Goal: Task Accomplishment & Management: Use online tool/utility

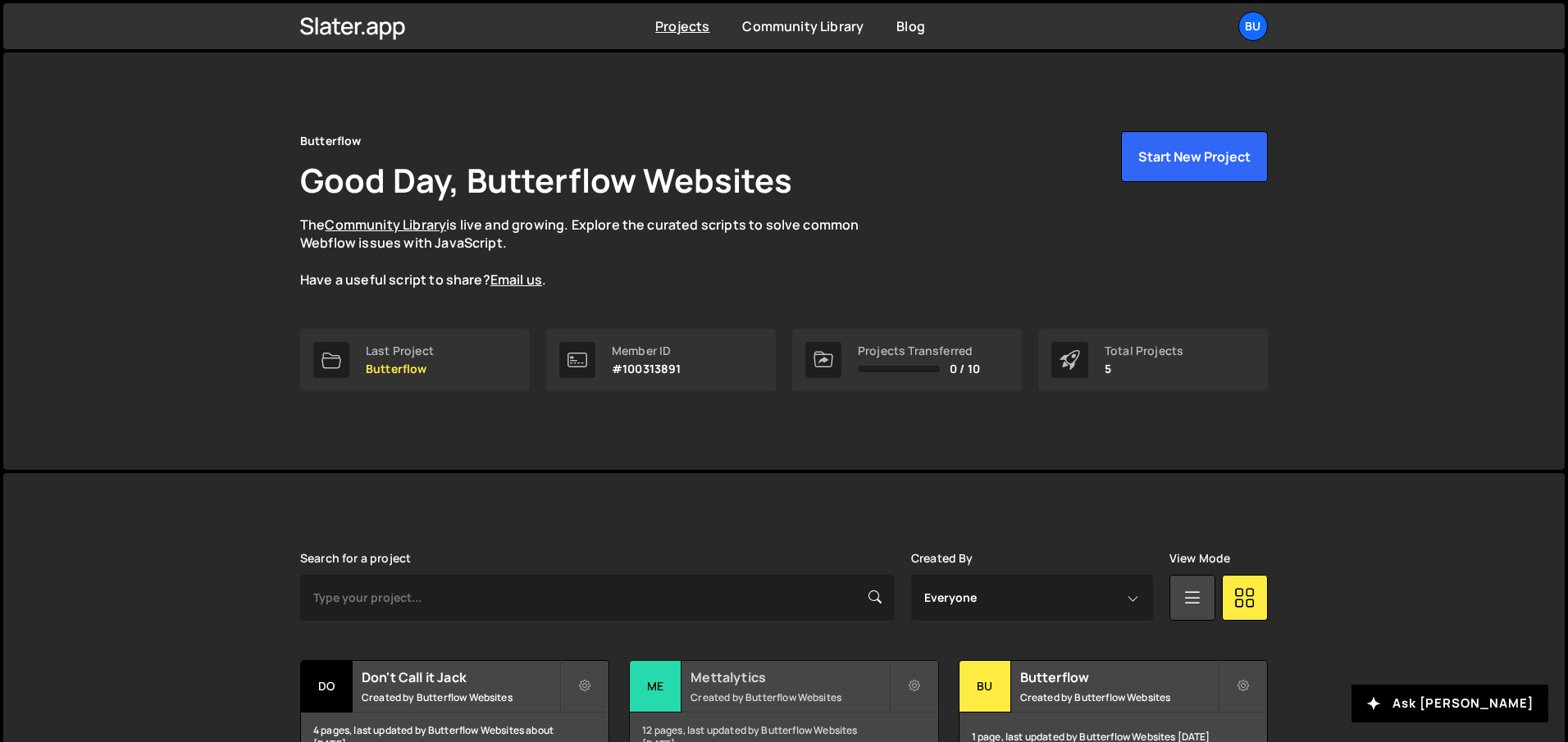
scroll to position [225, 0]
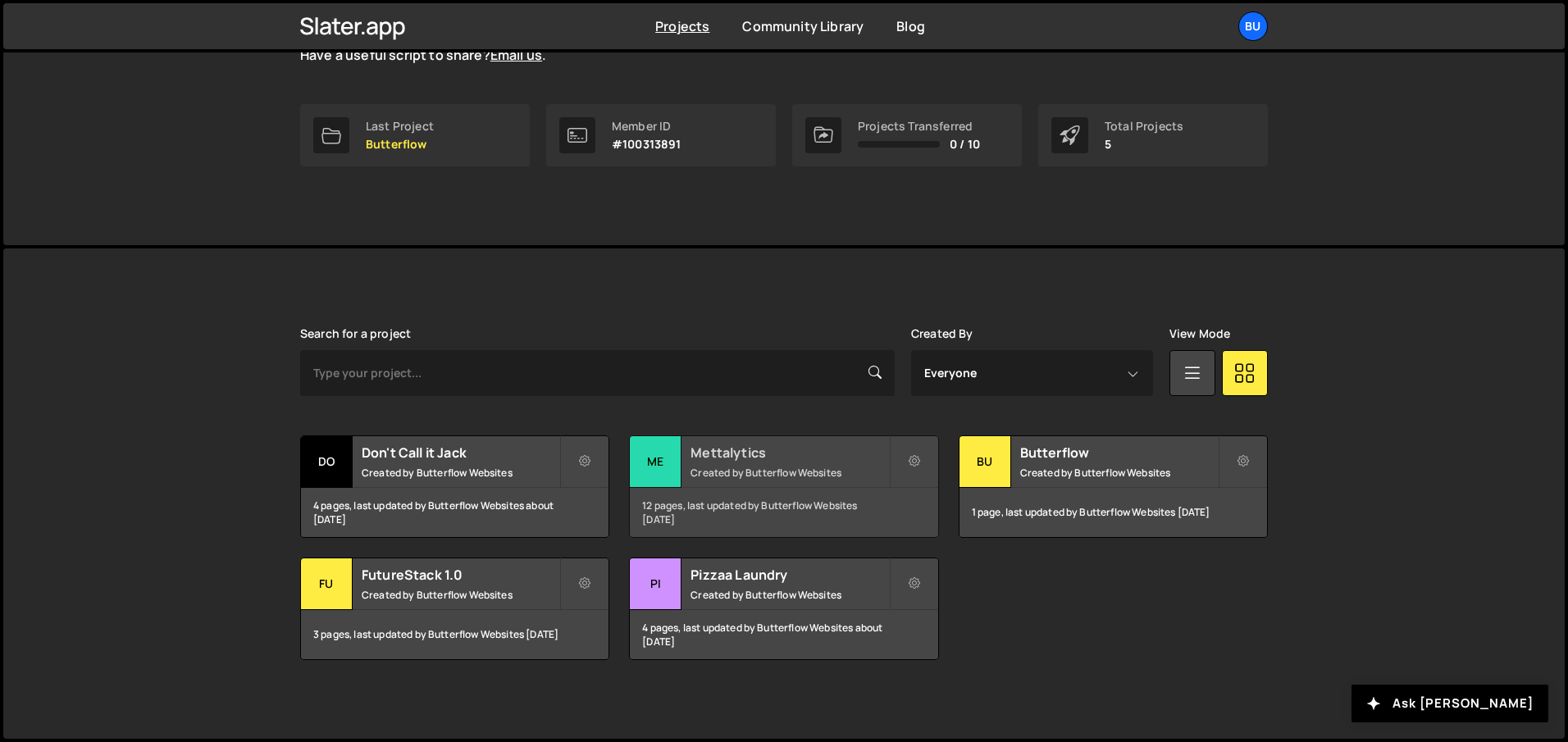
click at [747, 466] on small "Created by Butterflow Websites" at bounding box center [789, 472] width 198 height 14
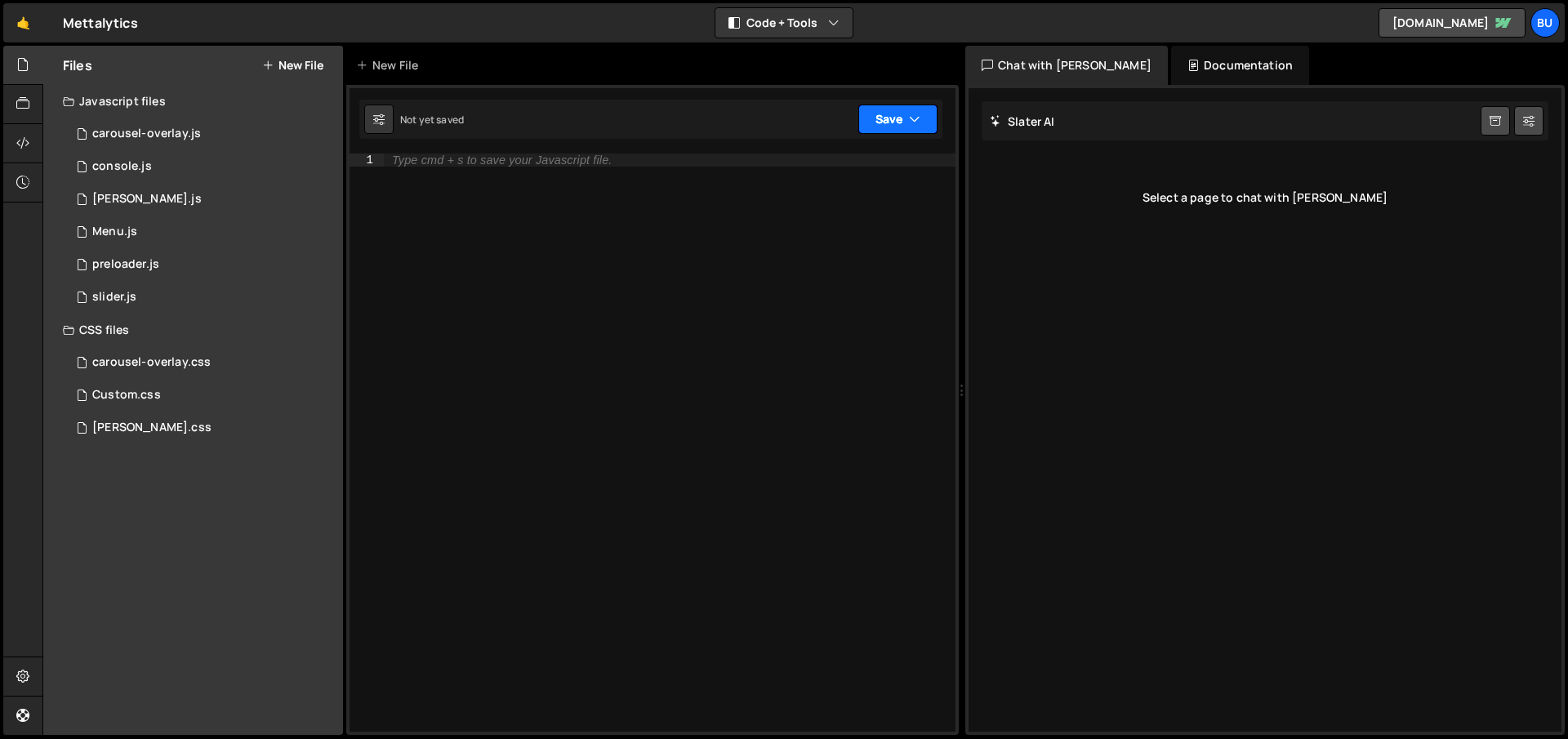
click at [883, 125] on button "Save" at bounding box center [897, 119] width 79 height 29
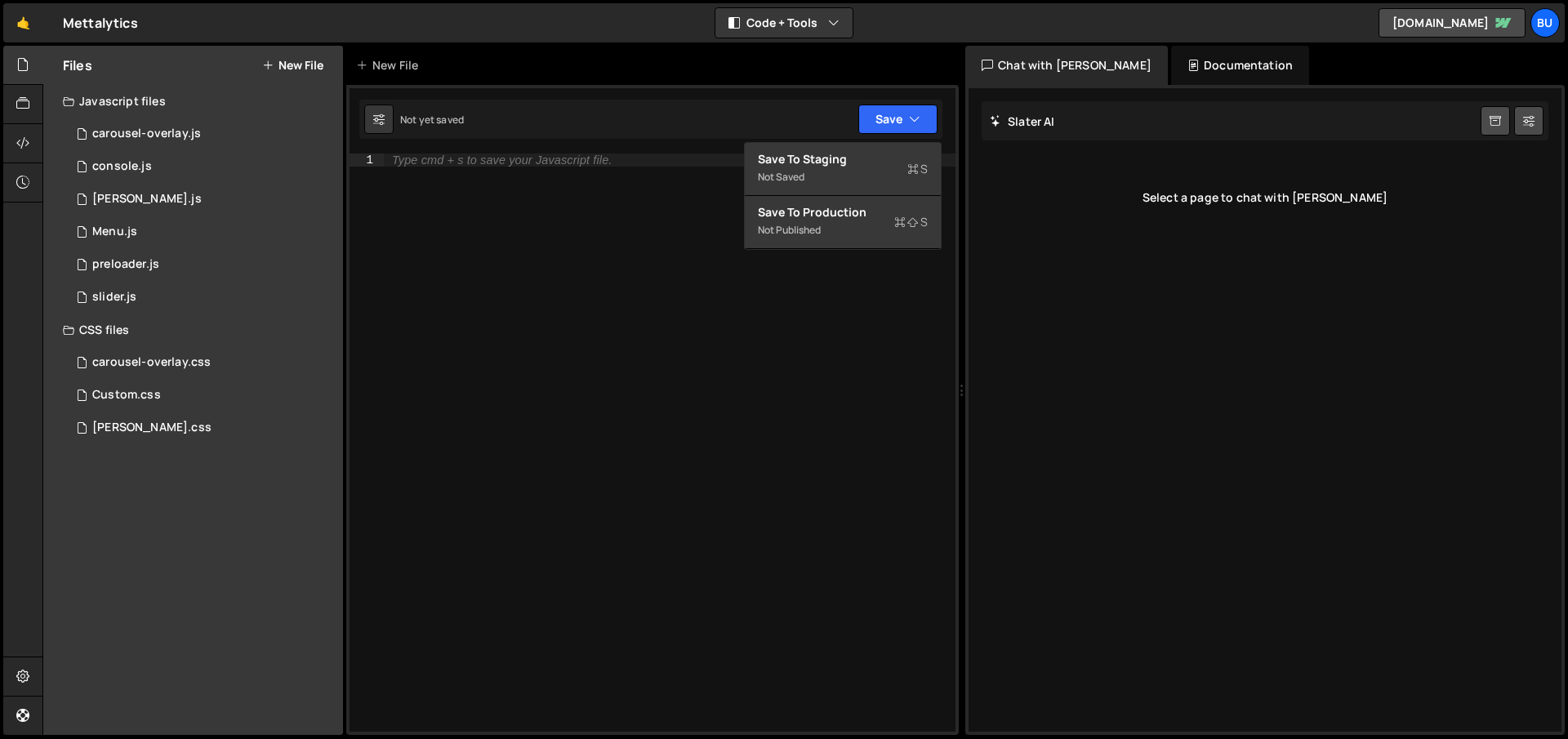
drag, startPoint x: 240, startPoint y: 522, endPoint x: 242, endPoint y: 512, distance: 10.2
click at [240, 522] on div "Files New File Javascript files 1 carousel-overlay.js 0 1 console.js 0 1 [PERSO…" at bounding box center [193, 391] width 299 height 689
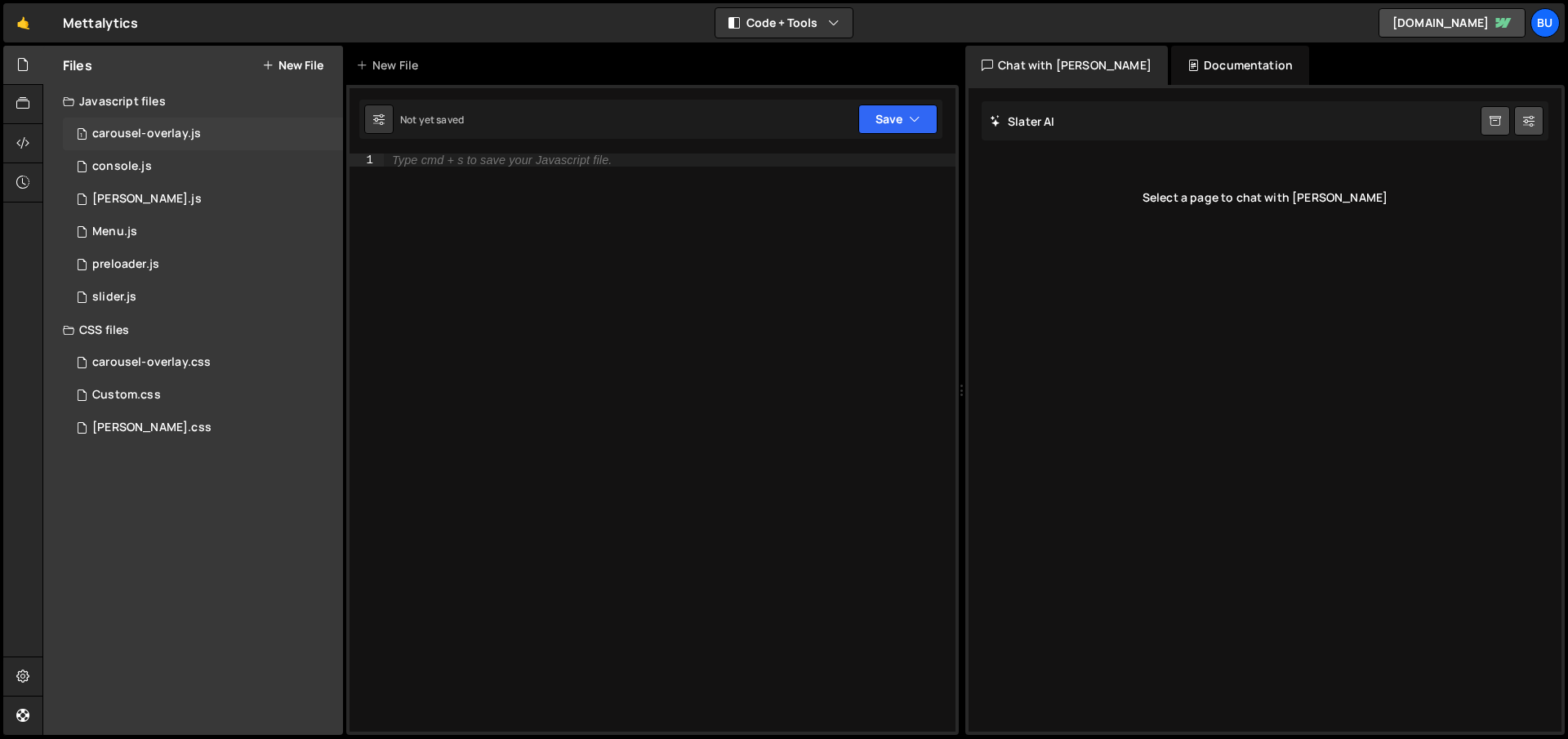
click at [167, 130] on div "carousel-overlay.js" at bounding box center [146, 134] width 108 height 15
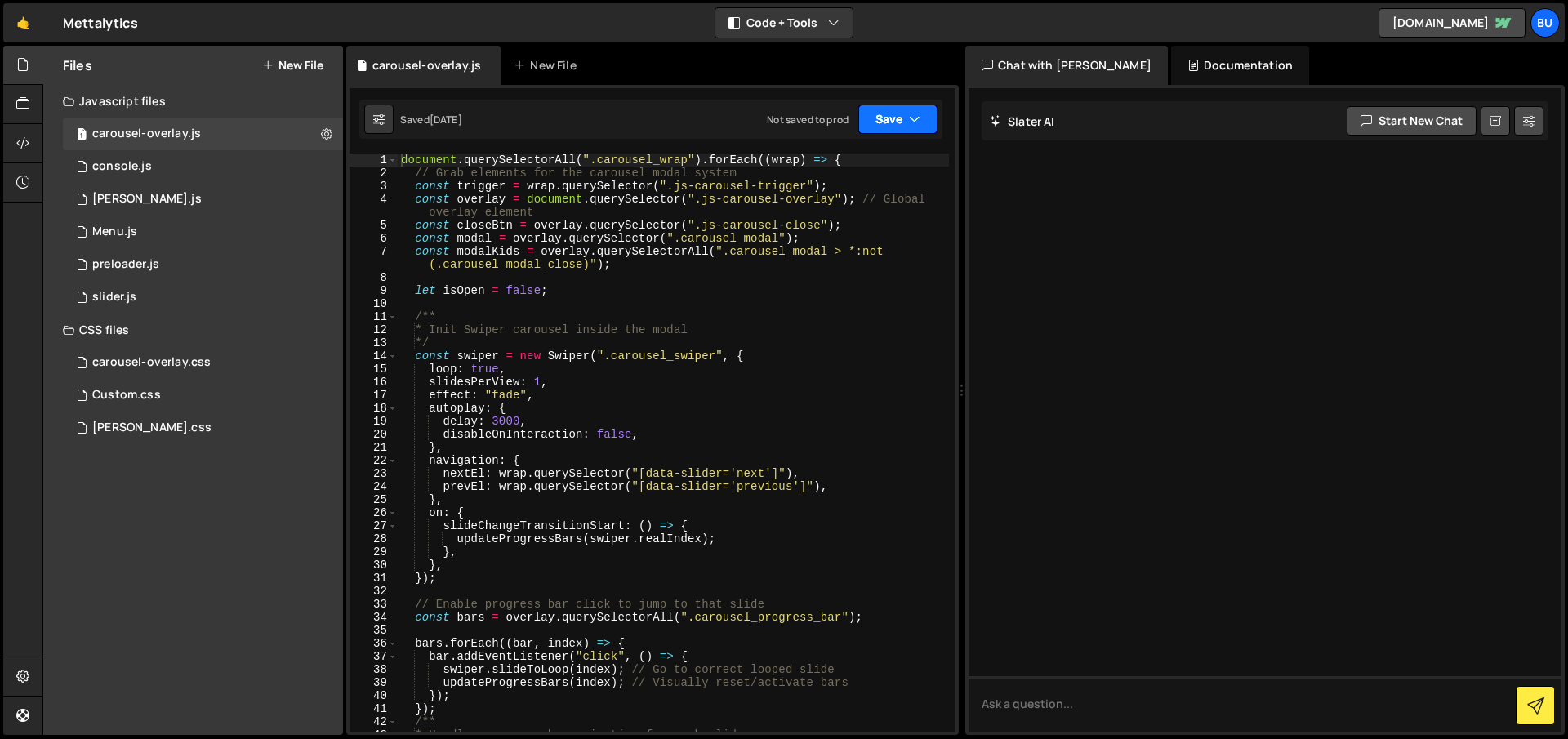
click at [895, 122] on button "Save" at bounding box center [897, 119] width 79 height 29
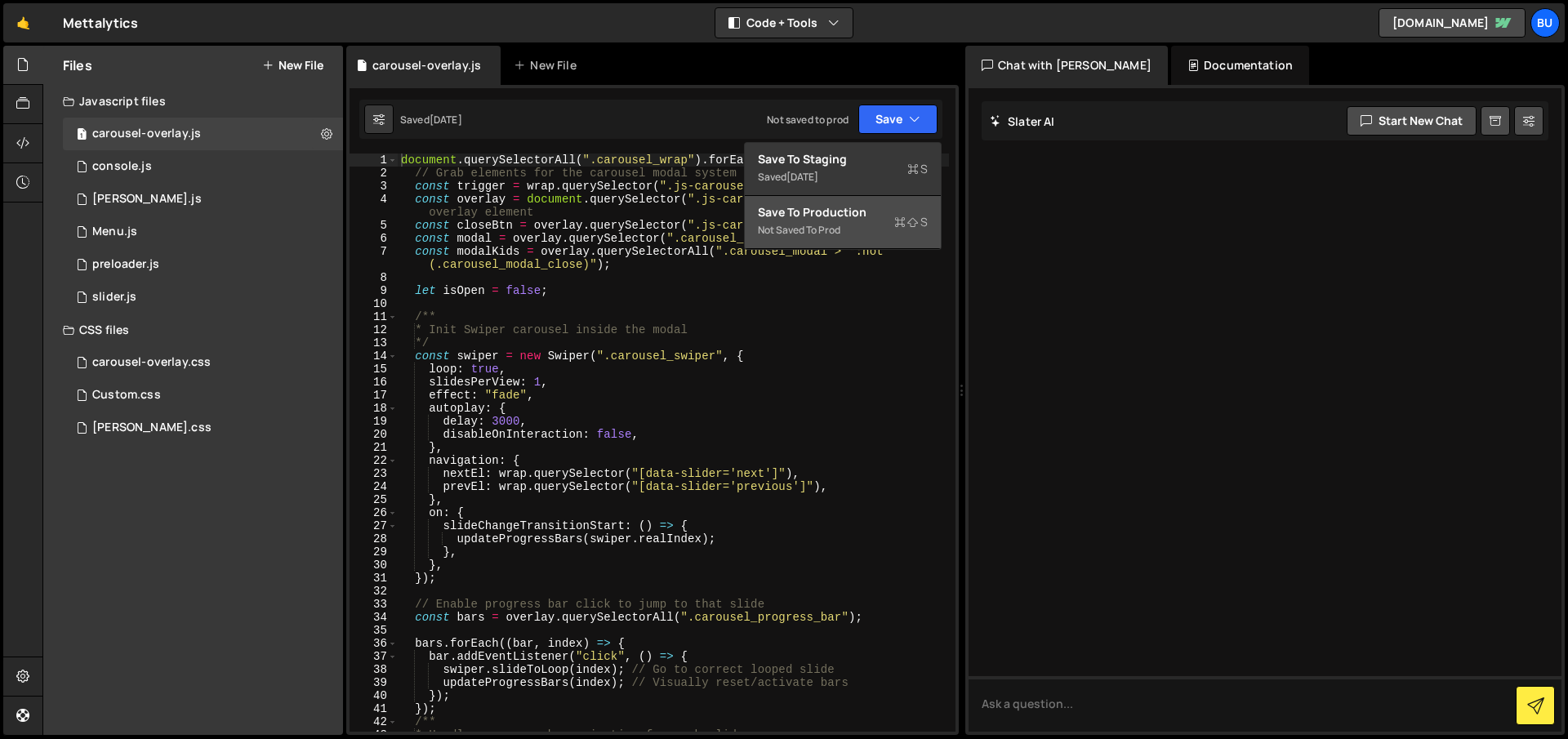
click at [849, 221] on div "Not saved to prod" at bounding box center [843, 230] width 170 height 20
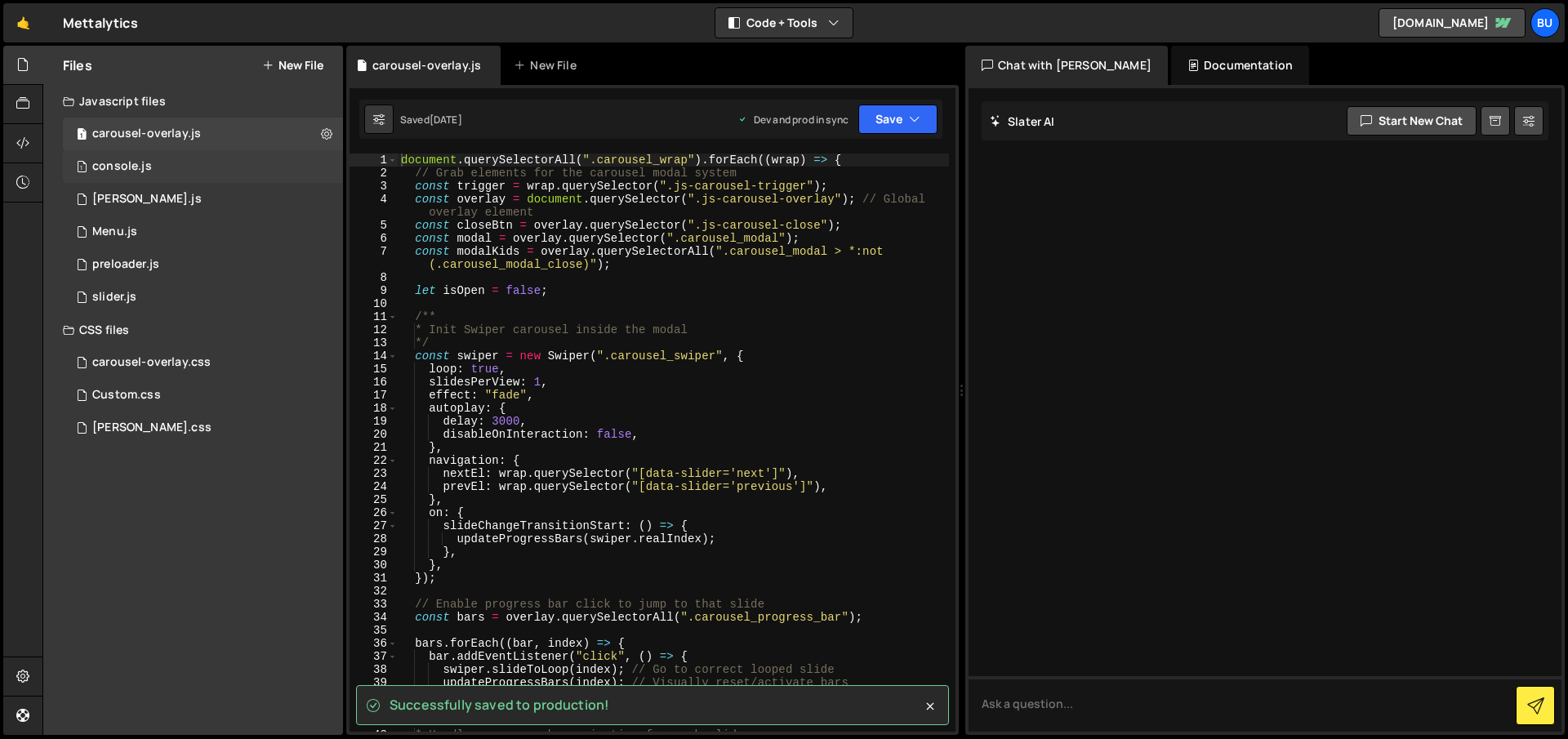
click at [201, 170] on div "1 console.js 0" at bounding box center [202, 167] width 280 height 33
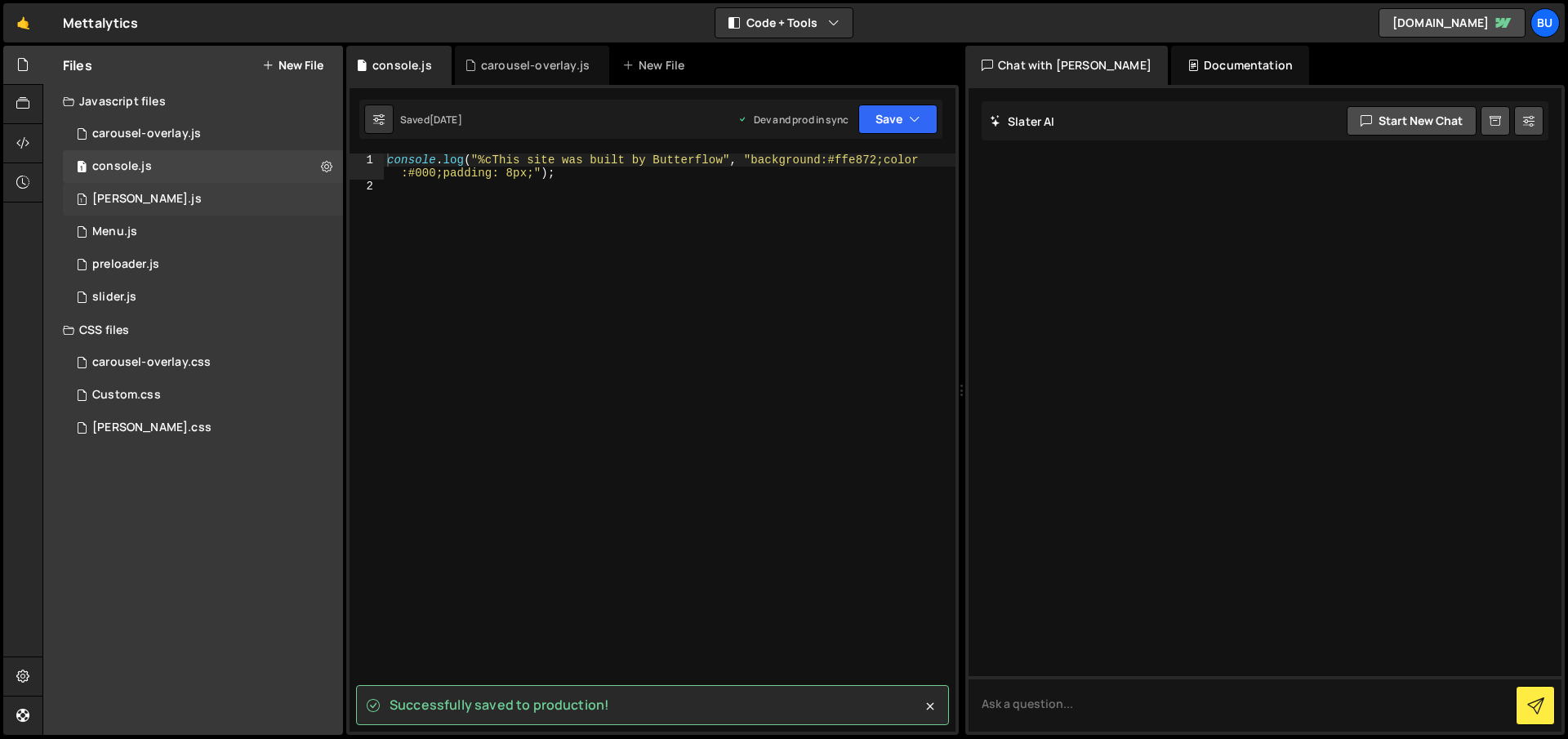
click at [161, 201] on div "1 [PERSON_NAME].js 0" at bounding box center [202, 199] width 280 height 33
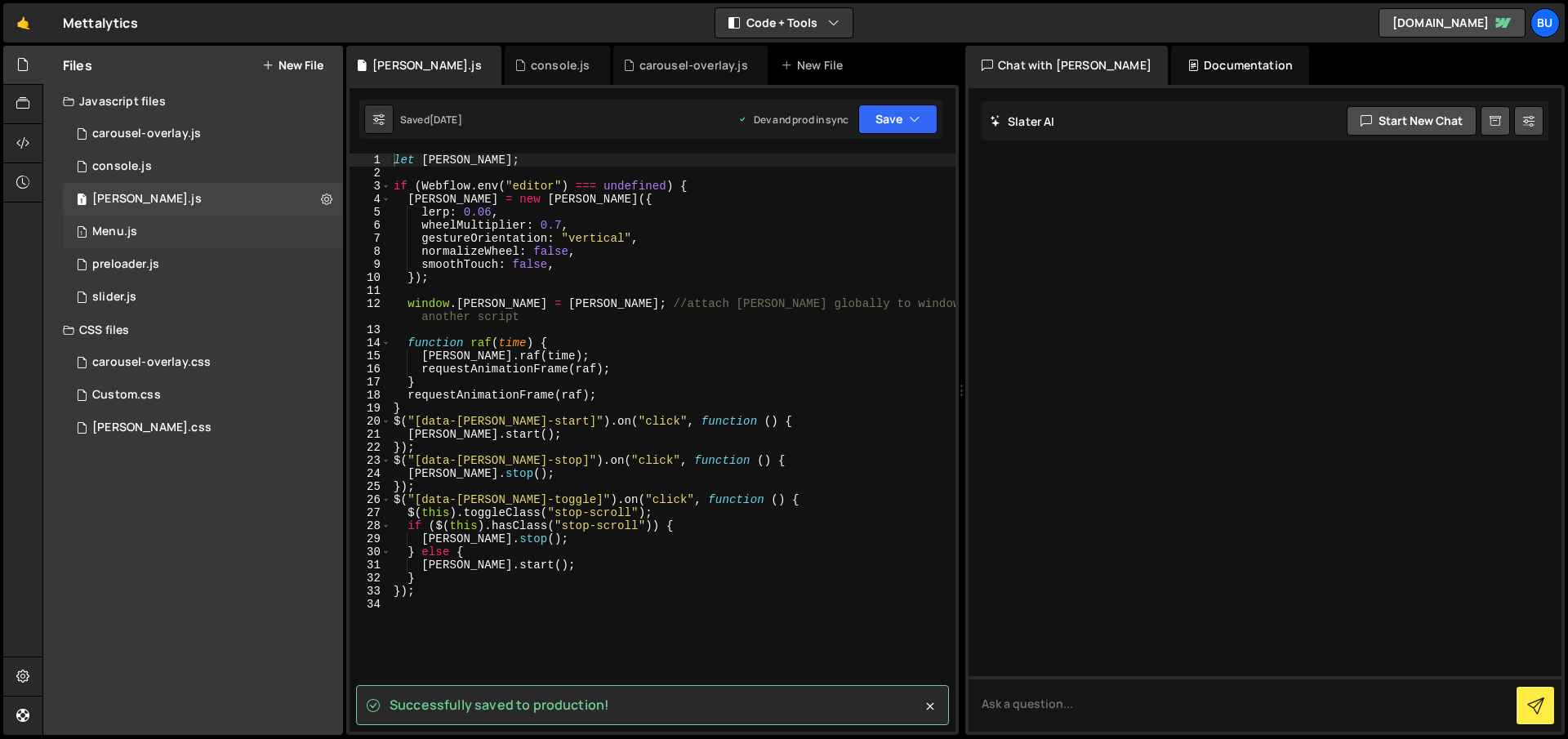
click at [156, 230] on div "1 Menu.js 0" at bounding box center [202, 232] width 280 height 33
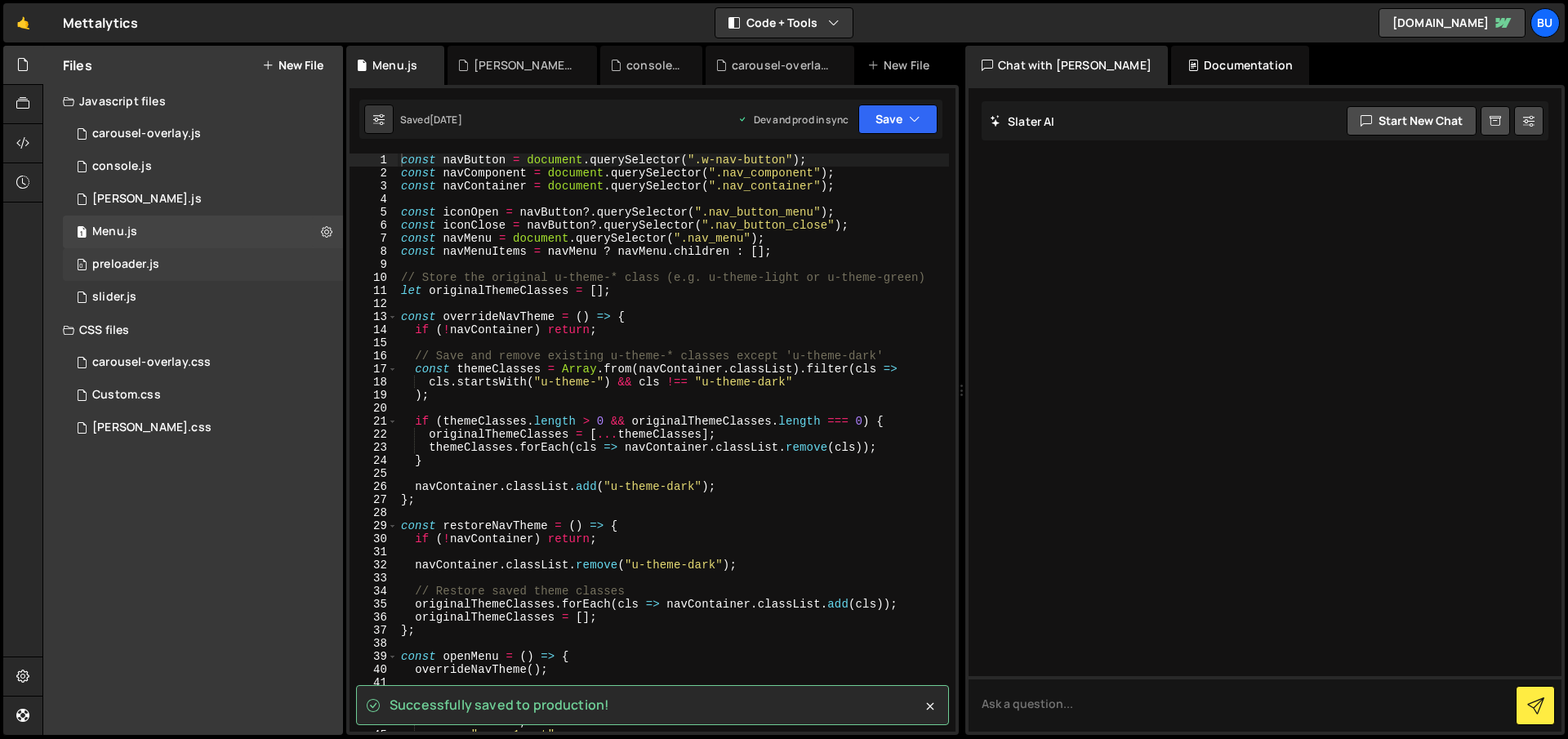
click at [164, 267] on div "0 preloader.js 0" at bounding box center [202, 265] width 280 height 33
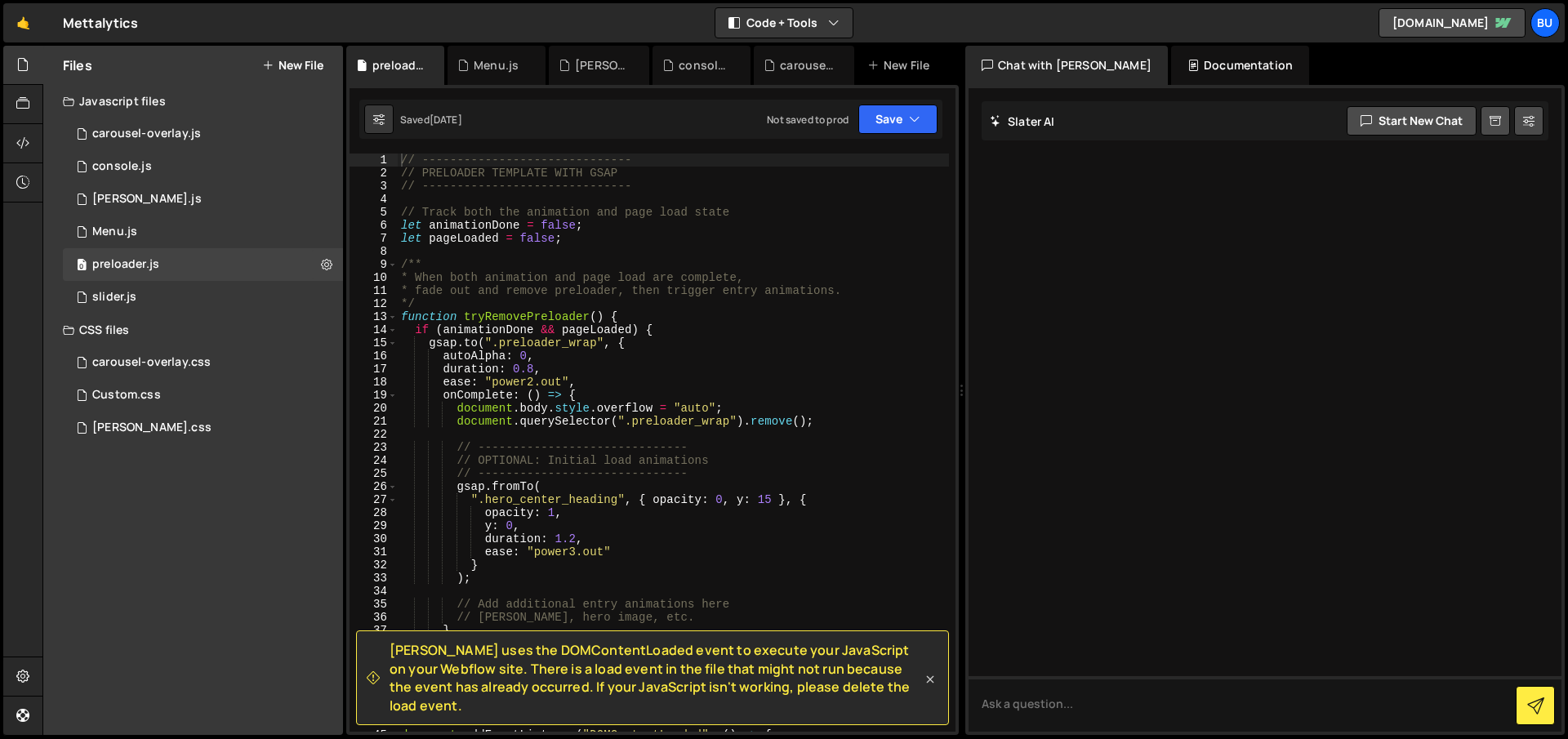
click at [925, 684] on icon at bounding box center [929, 679] width 16 height 16
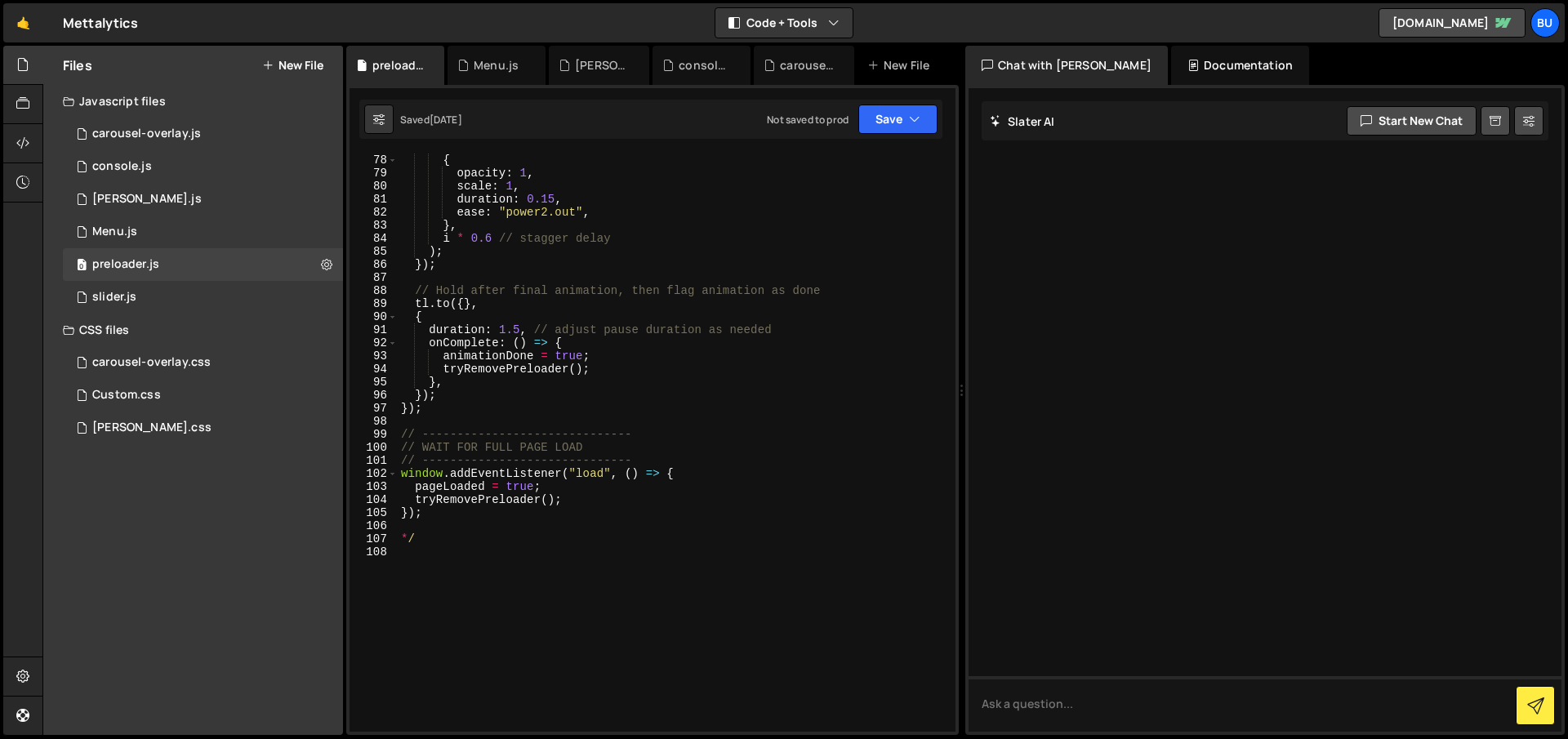
scroll to position [1115, 0]
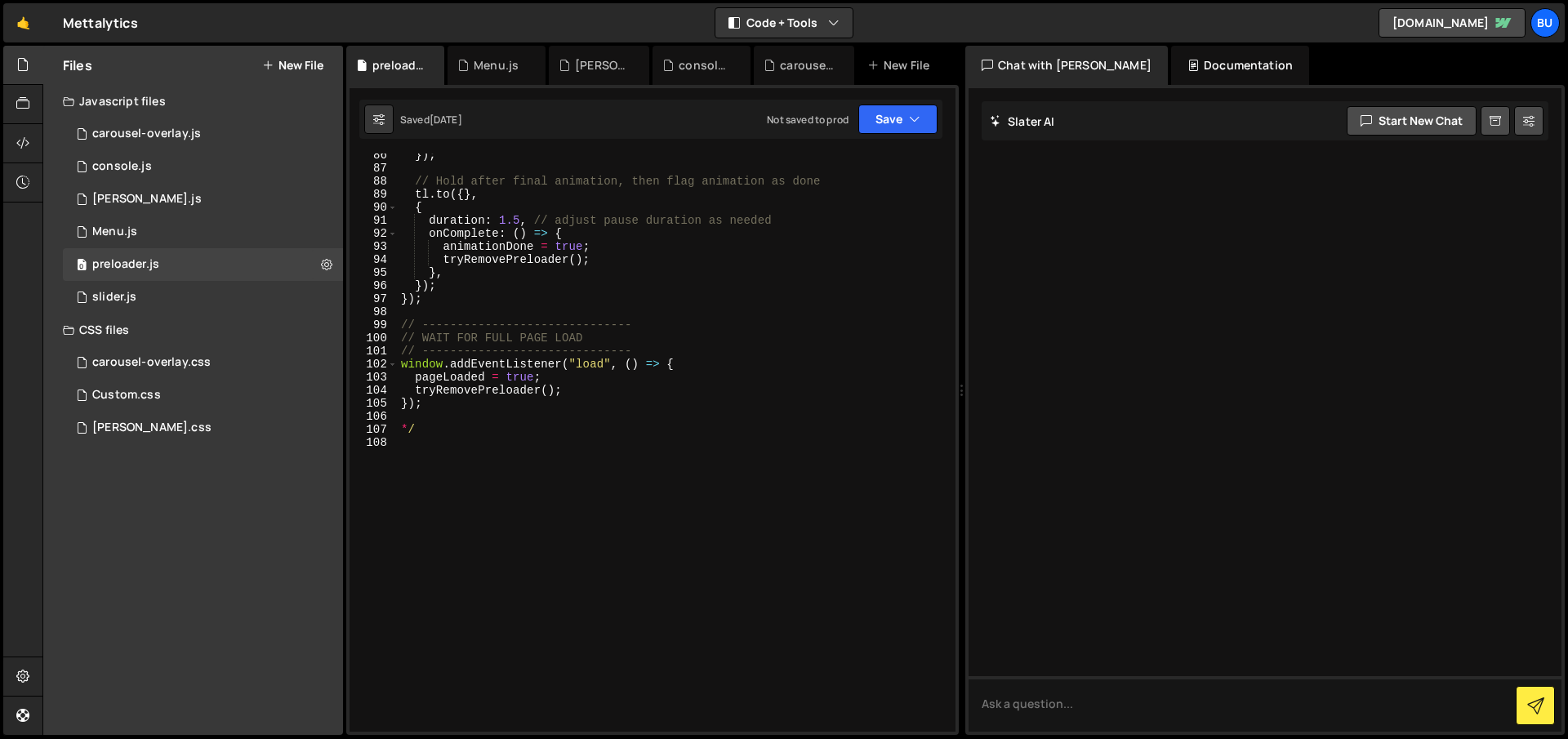
type textarea "*/"
click at [462, 429] on div "}) ; // Hold after final animation, then flag animation as done tl . to ({ } , …" at bounding box center [672, 451] width 551 height 604
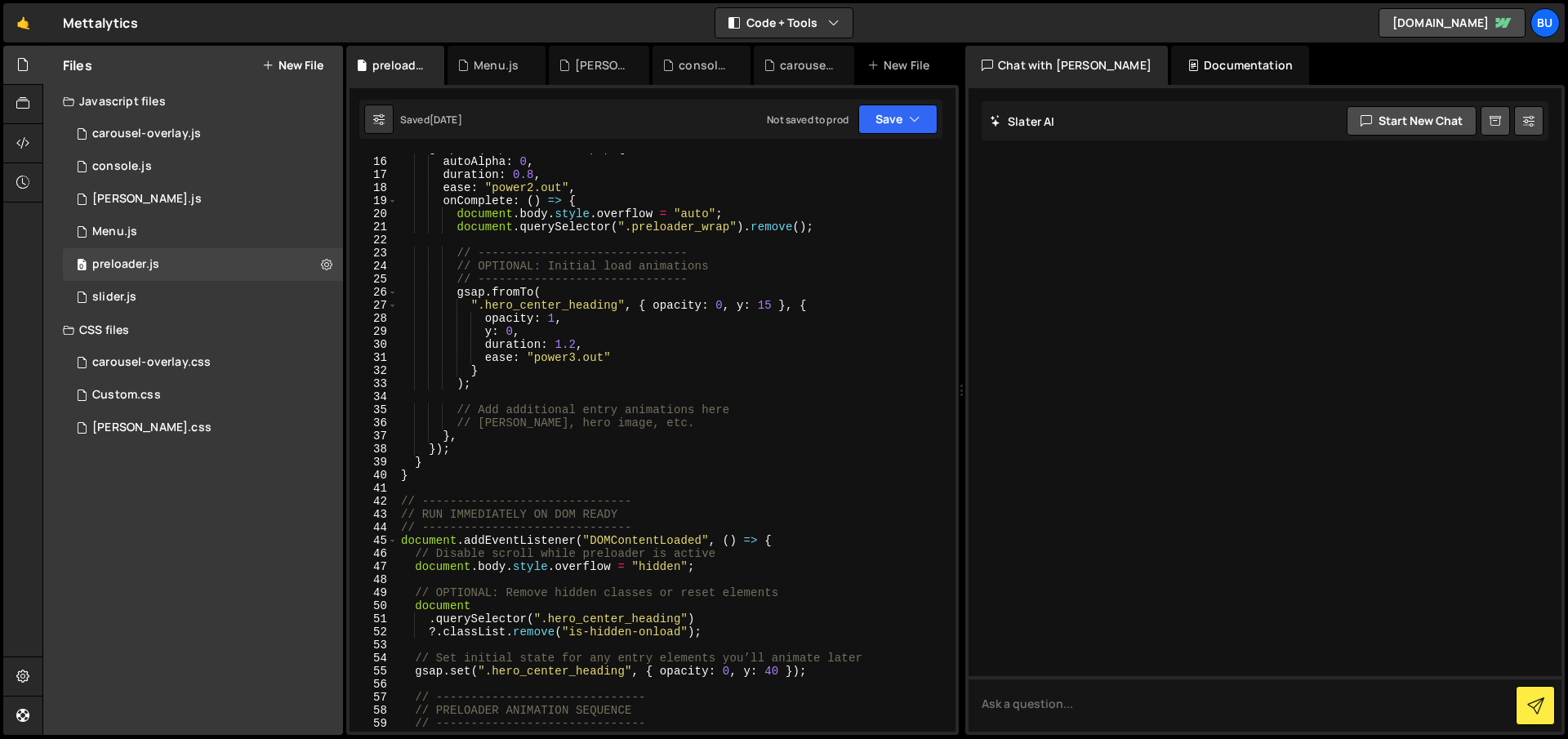
scroll to position [194, 0]
click at [251, 297] on div "1 slider.js 0" at bounding box center [202, 297] width 280 height 33
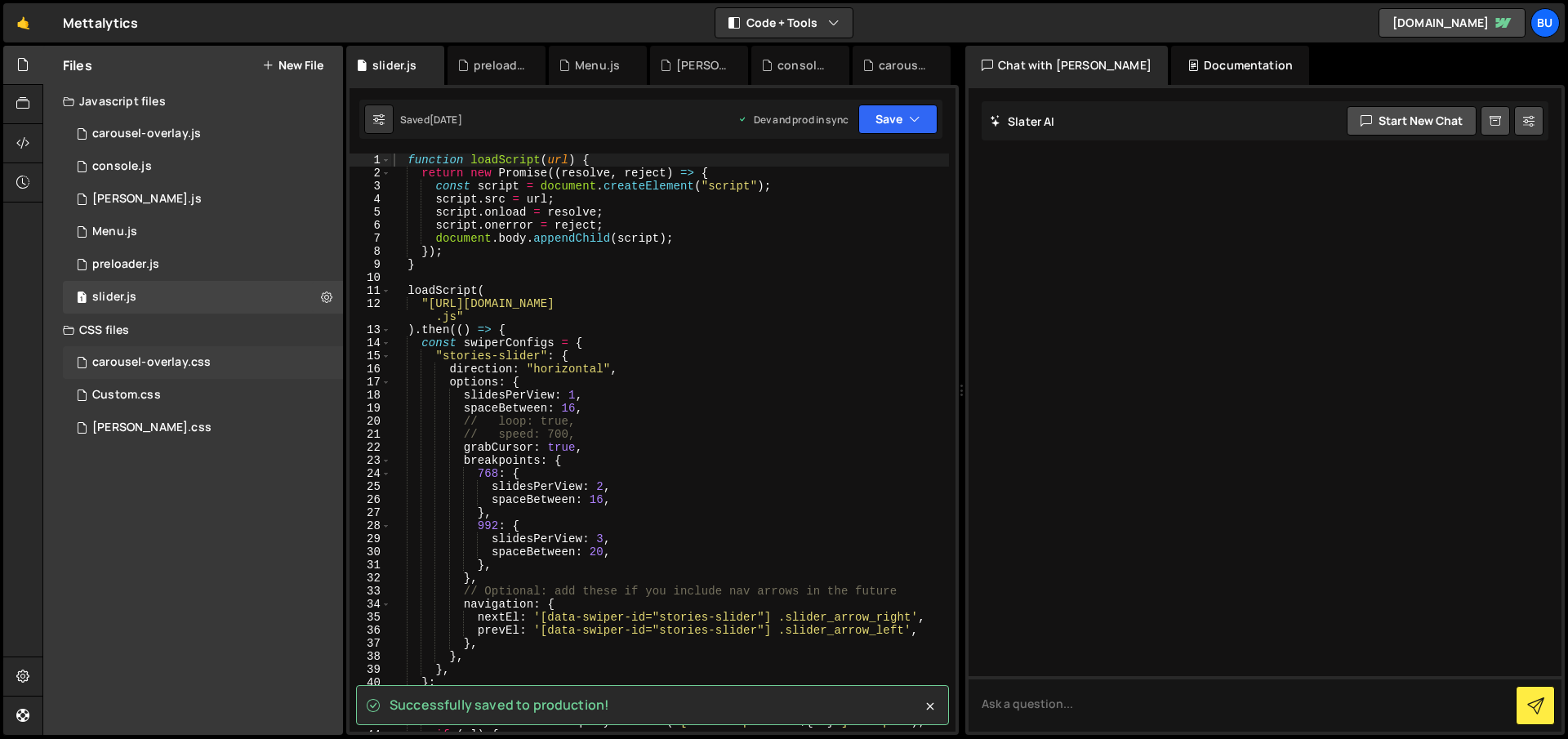
click at [186, 365] on div "carousel-overlay.css" at bounding box center [152, 362] width 119 height 15
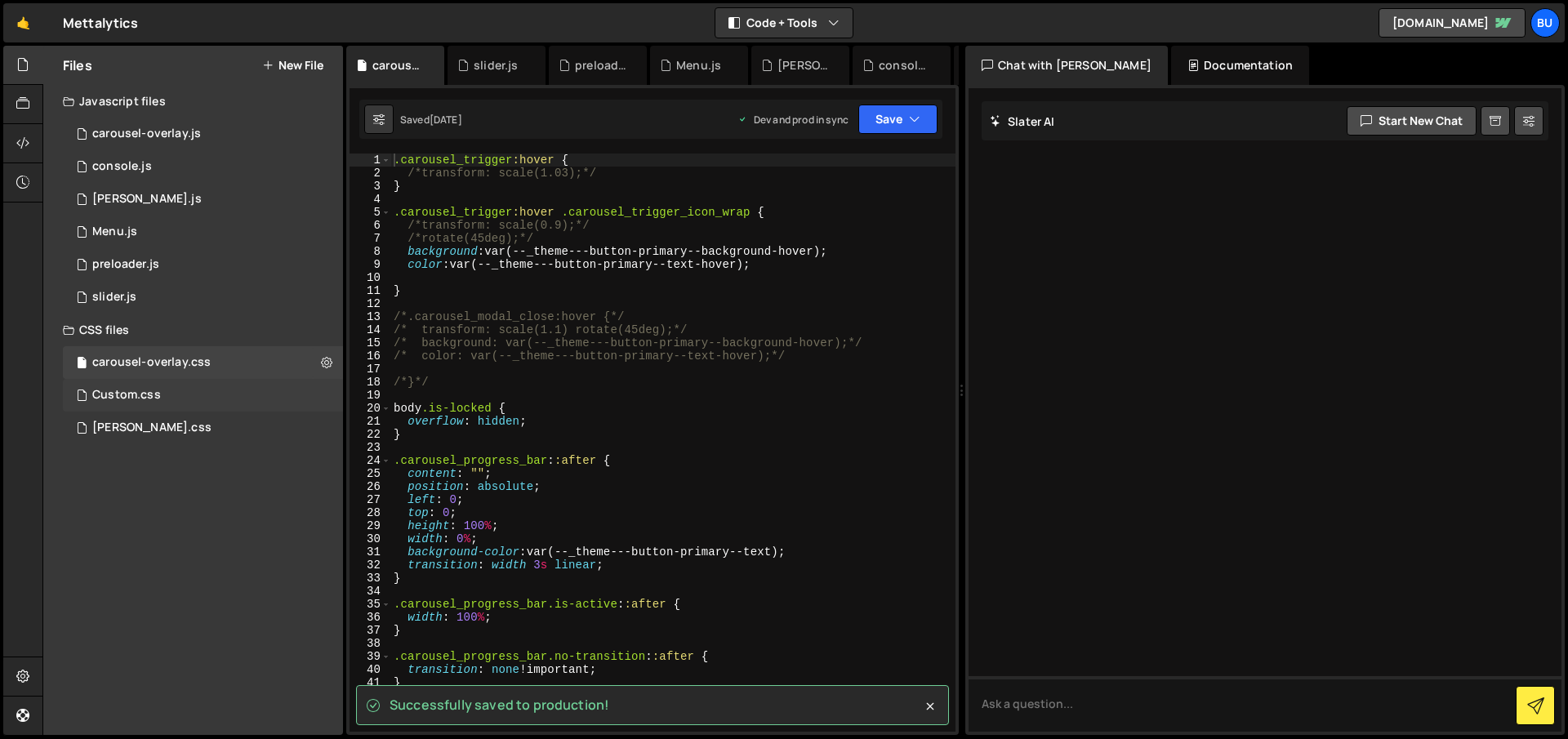
click at [147, 390] on div "Custom.css" at bounding box center [126, 395] width 69 height 15
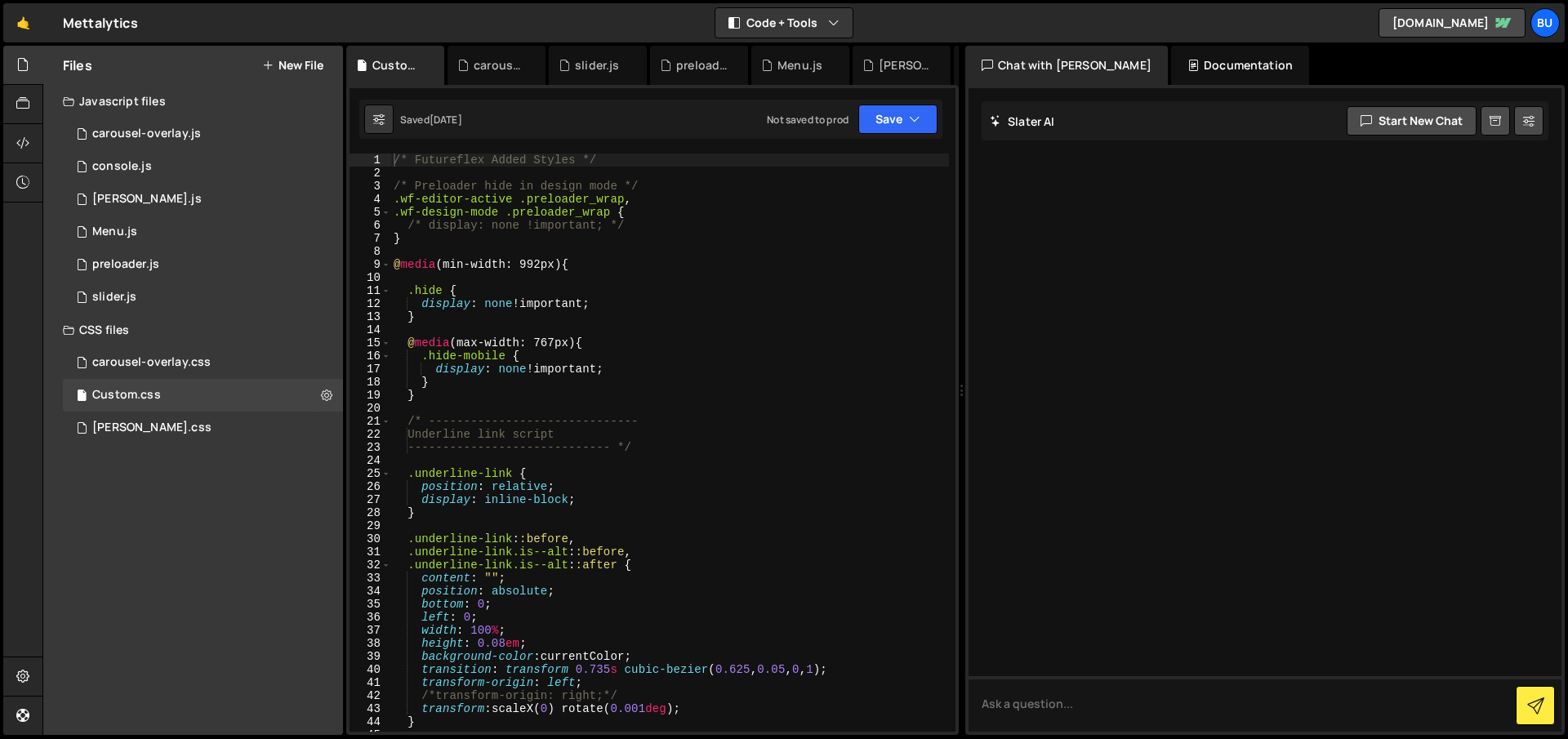
click at [126, 327] on div "CSS files" at bounding box center [193, 329] width 299 height 33
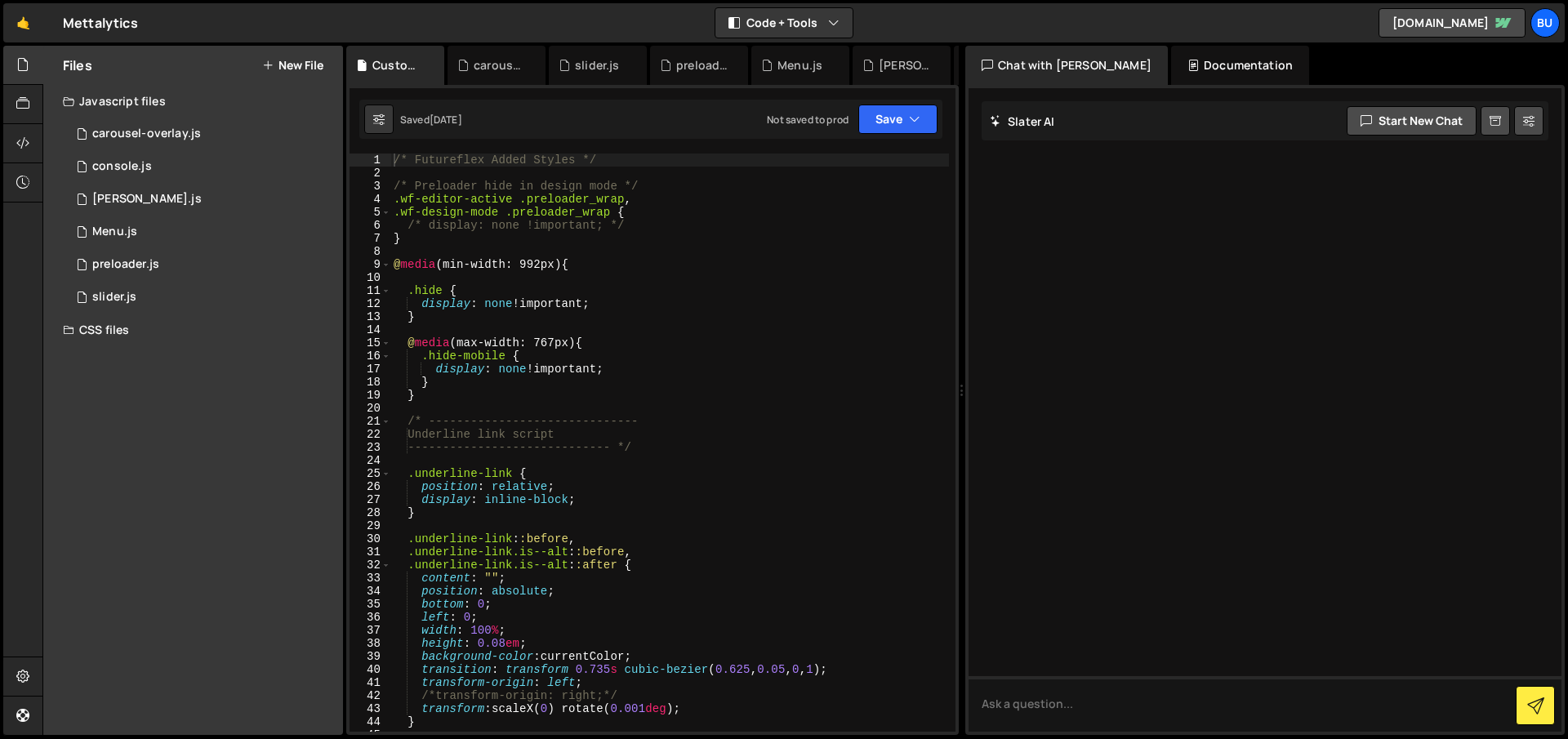
click at [126, 327] on div "CSS files" at bounding box center [193, 329] width 299 height 33
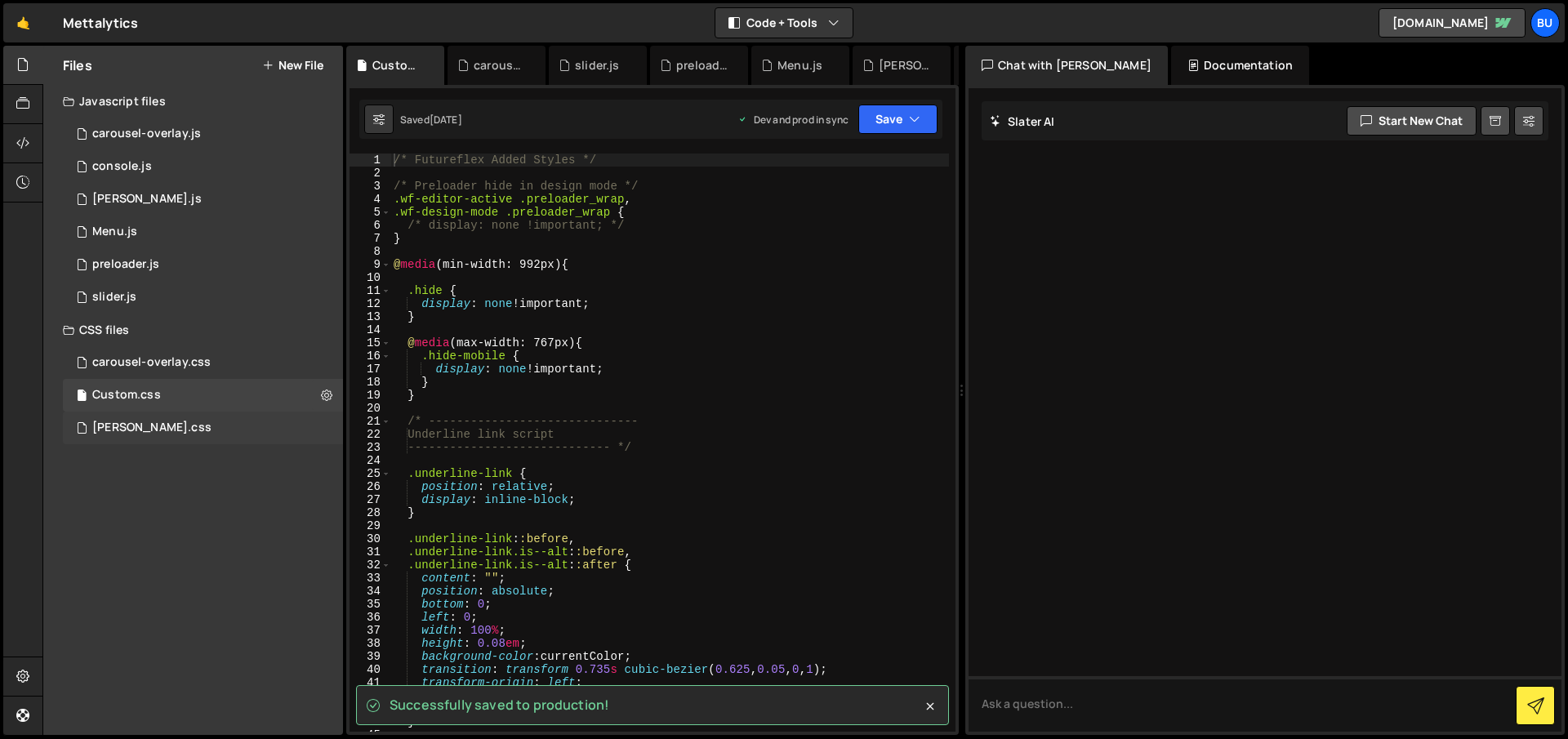
click at [148, 426] on div "lenis.css 0" at bounding box center [205, 427] width 285 height 33
